Goal: Task Accomplishment & Management: Manage account settings

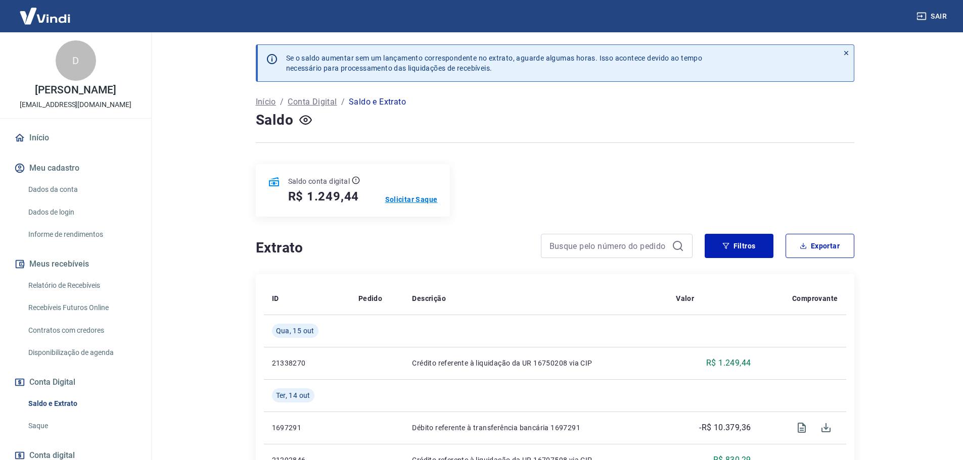
click at [418, 199] on p "Solicitar Saque" at bounding box center [411, 200] width 53 height 10
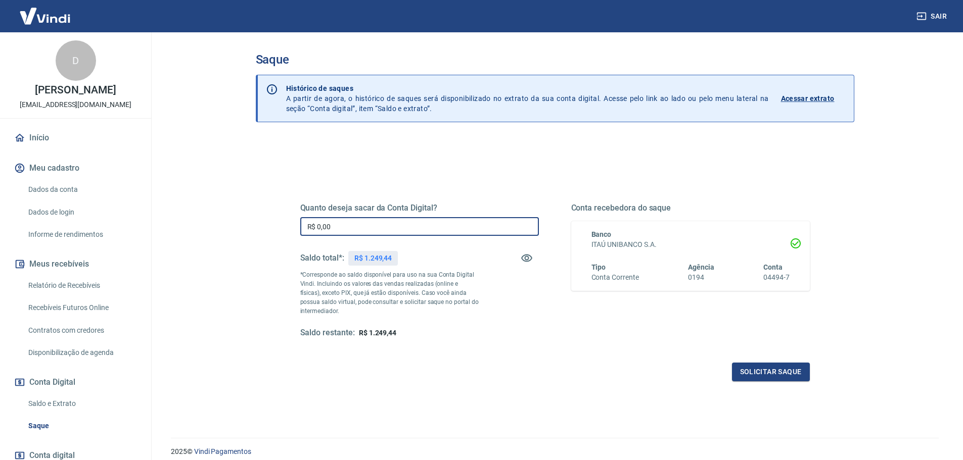
click at [426, 227] on input "R$ 0,00" at bounding box center [419, 226] width 239 height 19
type input "R$ 1.249,44"
click at [778, 369] on button "Solicitar saque" at bounding box center [771, 372] width 78 height 19
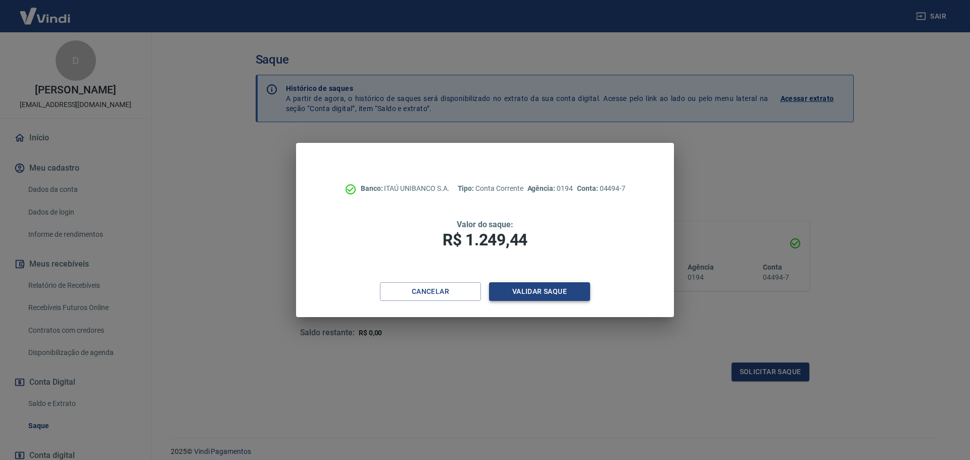
click at [549, 291] on button "Validar saque" at bounding box center [539, 292] width 101 height 19
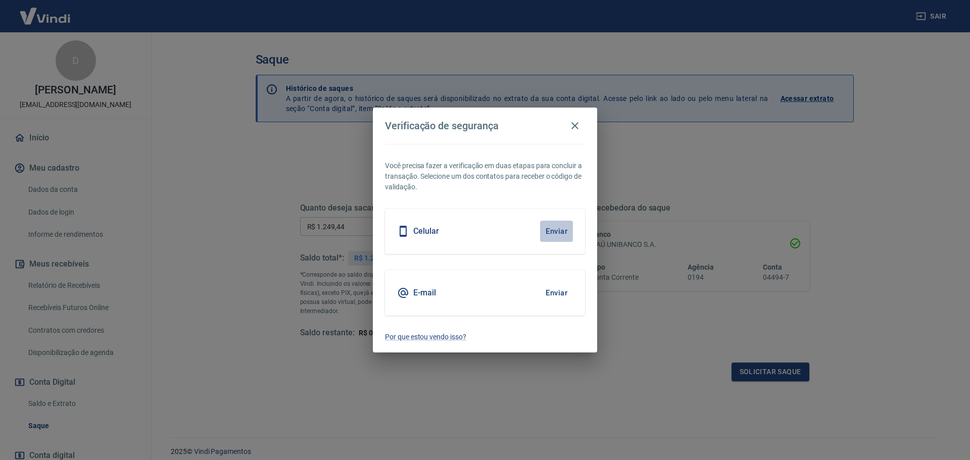
click at [554, 230] on button "Enviar" at bounding box center [556, 231] width 33 height 21
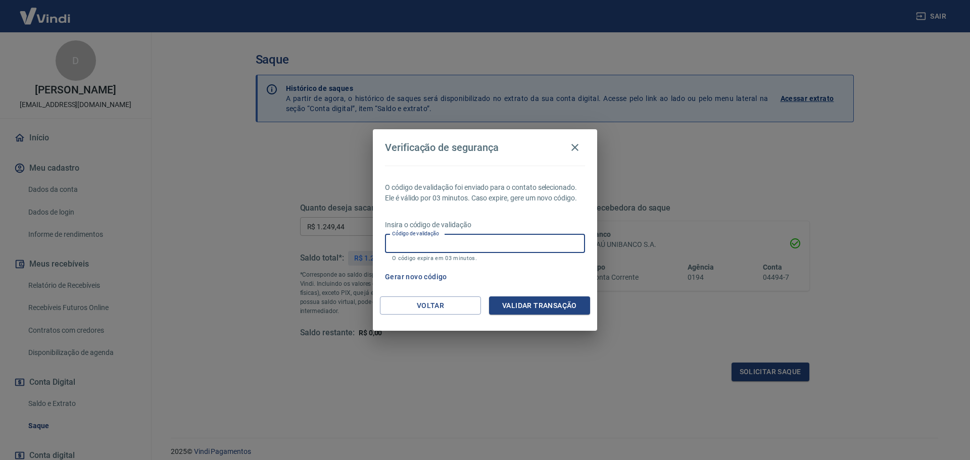
click at [514, 241] on input "Código de validação" at bounding box center [485, 244] width 200 height 19
type input "979692"
click at [542, 302] on button "Validar transação" at bounding box center [539, 306] width 101 height 19
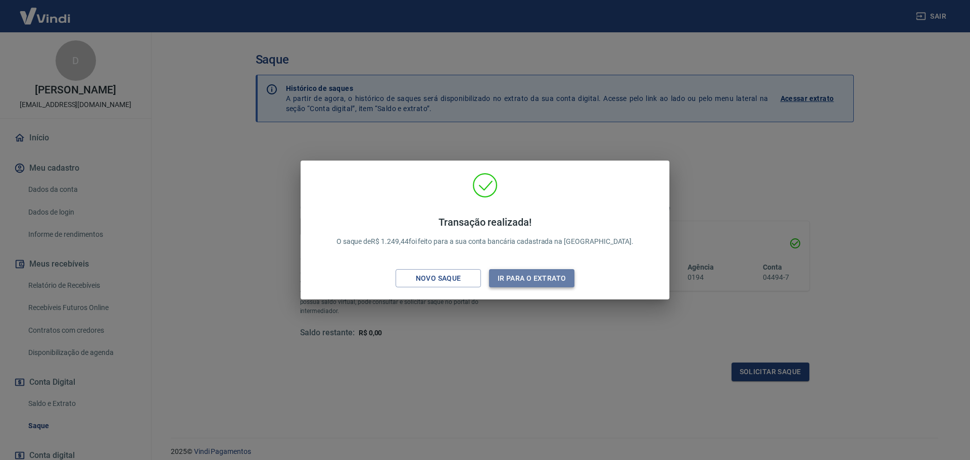
click at [533, 275] on button "Ir para o extrato" at bounding box center [531, 278] width 85 height 19
